Goal: Navigation & Orientation: Find specific page/section

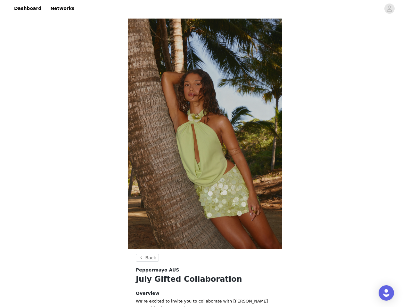
click at [205, 9] on div at bounding box center [229, 8] width 302 height 14
click at [389, 9] on icon "avatar" at bounding box center [389, 9] width 6 height 10
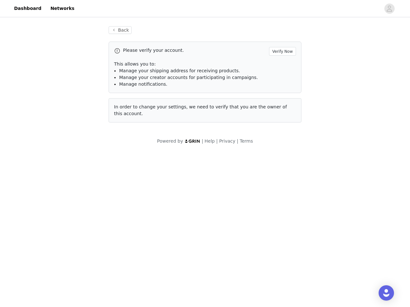
click at [146, 35] on div "Back Please verify your account. Verify Now This allows you to: Manage your shi…" at bounding box center [205, 75] width 208 height 112
click at [205, 259] on body "Dashboard Networks Back Please verify your account. Verify Now This allows you …" at bounding box center [205, 153] width 410 height 307
